Goal: Information Seeking & Learning: Learn about a topic

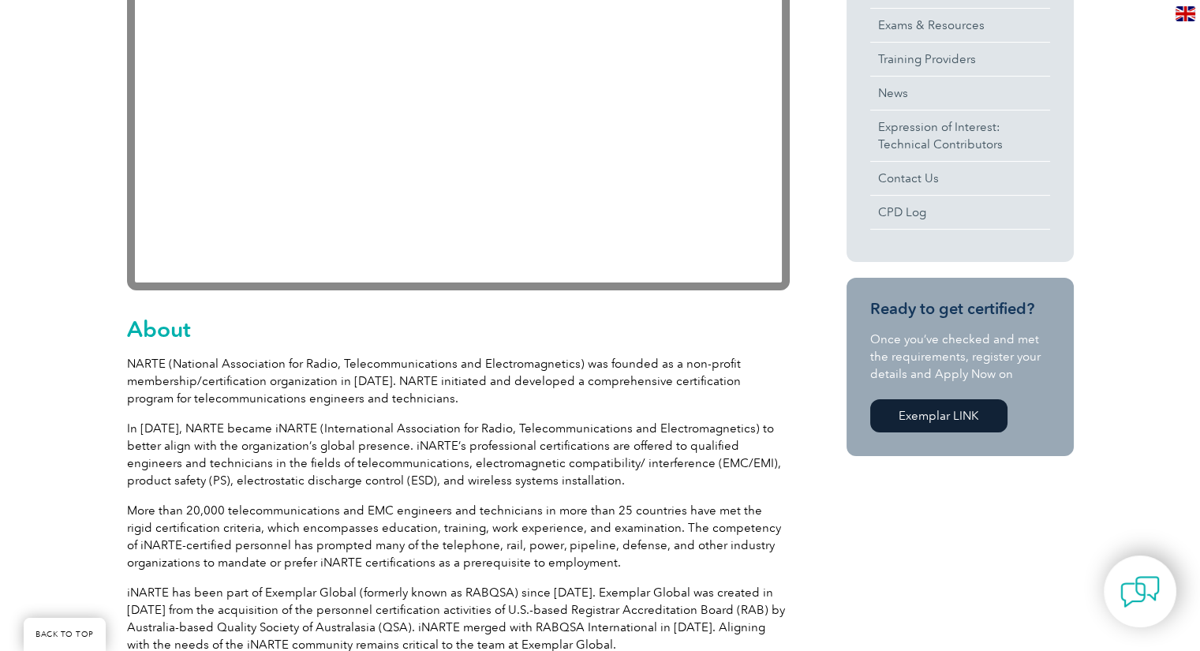
scroll to position [551, 0]
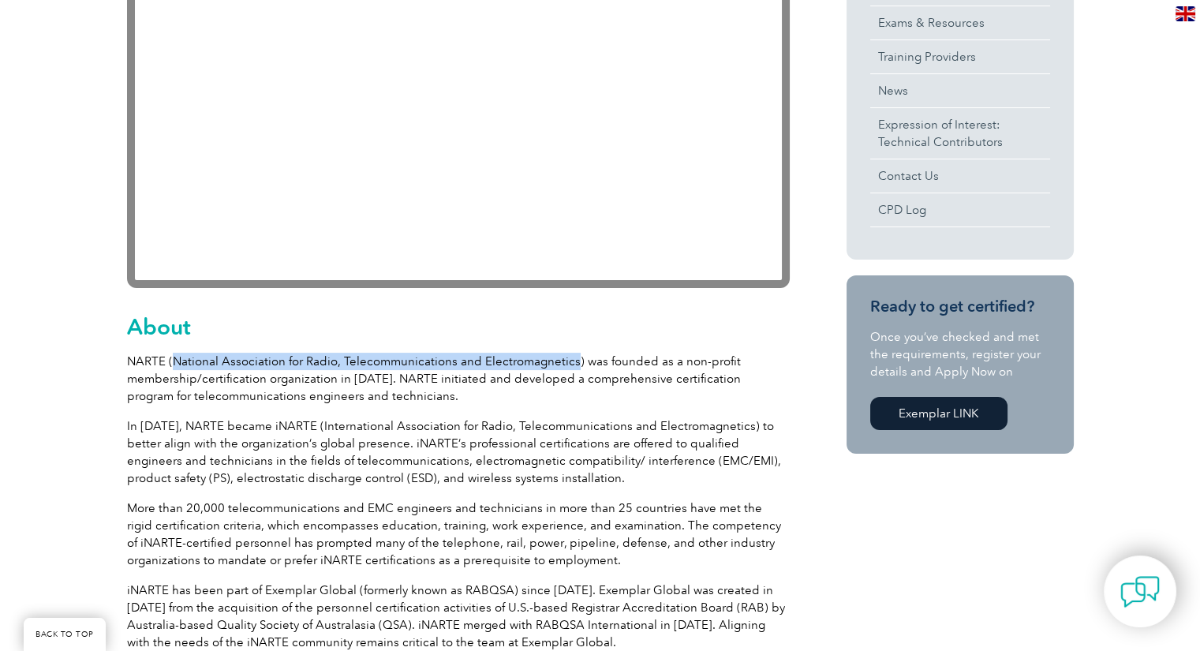
drag, startPoint x: 569, startPoint y: 361, endPoint x: 174, endPoint y: 365, distance: 395.3
click at [174, 365] on p "NARTE (National Association for Radio, Telecommunications and Electromagnetics)…" at bounding box center [458, 379] width 663 height 52
copy p "National Association for Radio, Telecommunications and Electromagnetics"
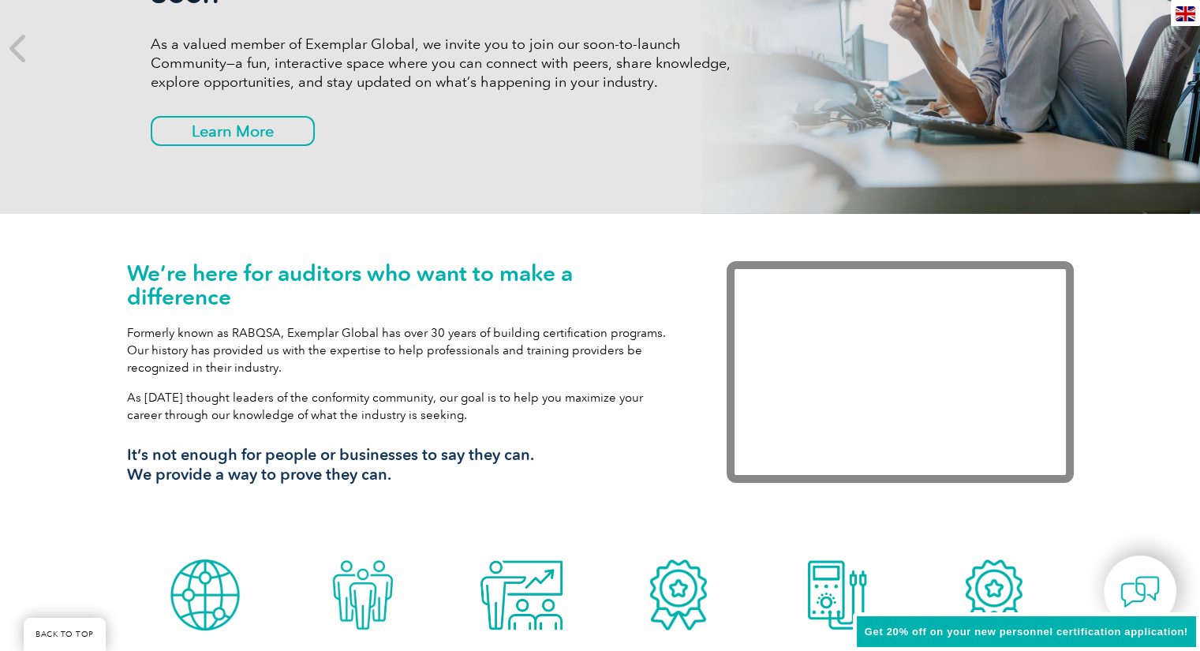
scroll to position [316, 0]
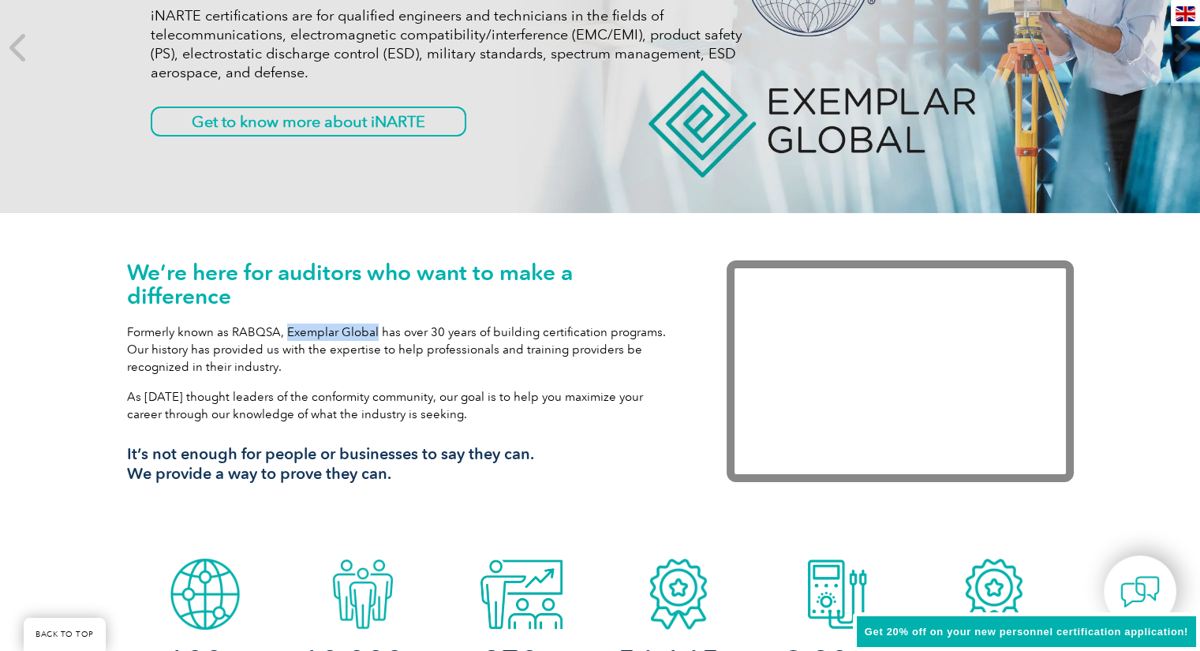
drag, startPoint x: 374, startPoint y: 332, endPoint x: 282, endPoint y: 333, distance: 91.5
click at [282, 333] on p "Formerly known as RABQSA, Exemplar Global has over 30 years of building certifi…" at bounding box center [403, 349] width 552 height 52
copy p "Exemplar Global"
